Goal: Information Seeking & Learning: Learn about a topic

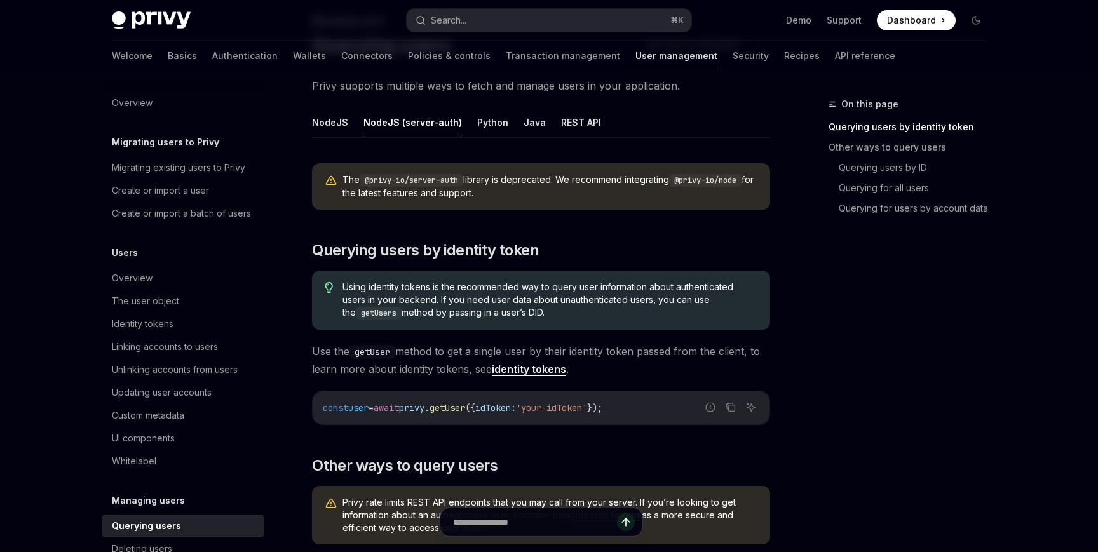
click at [596, 361] on span "Use the getUser method to get a single user by their identity token passed from…" at bounding box center [541, 361] width 458 height 36
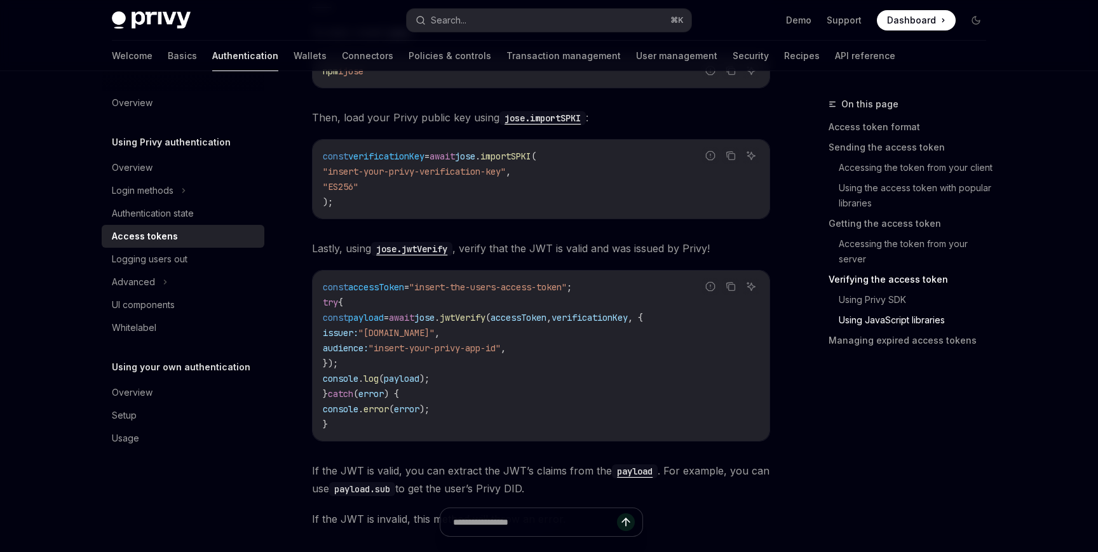
scroll to position [3014, 0]
